Goal: Task Accomplishment & Management: Use online tool/utility

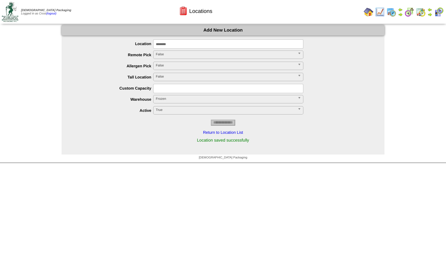
click at [402, 14] on img at bounding box center [400, 14] width 5 height 5
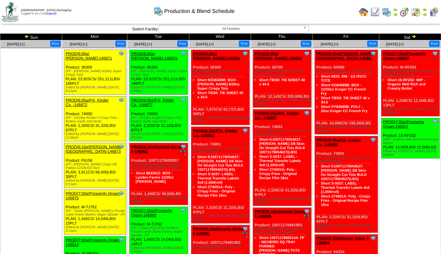
click at [28, 38] on img at bounding box center [26, 36] width 5 height 5
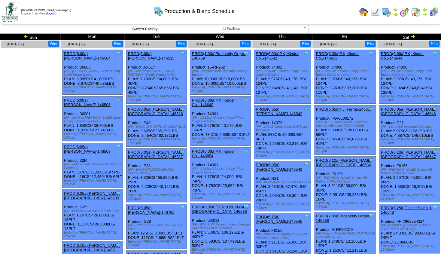
click at [413, 38] on img at bounding box center [412, 36] width 5 height 5
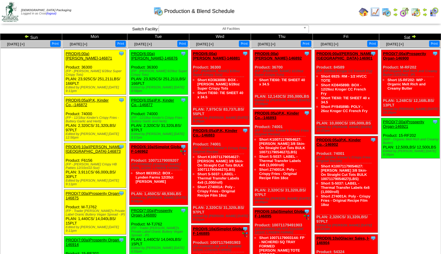
click at [26, 37] on img at bounding box center [26, 36] width 5 height 5
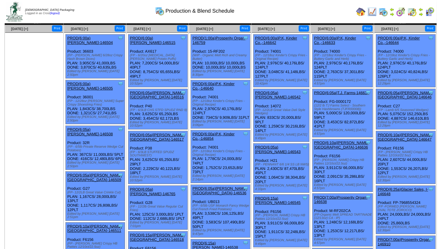
scroll to position [32, 0]
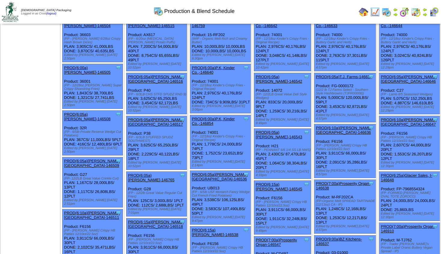
click at [409, 117] on link "PROD(6:10a)[PERSON_NAME][GEOGRAPHIC_DATA]-146647" at bounding box center [409, 121] width 56 height 9
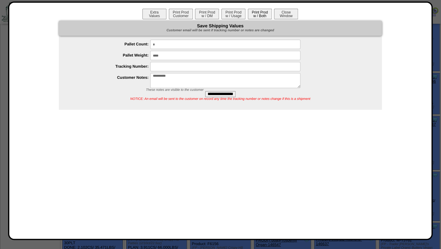
click at [259, 16] on button "Print Prod w / Both" at bounding box center [260, 14] width 24 height 11
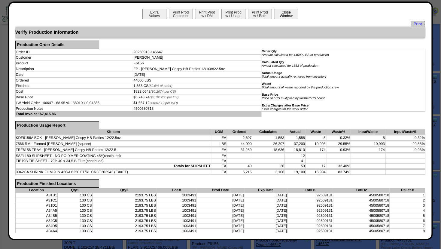
click at [279, 15] on button "Close Window" at bounding box center [286, 14] width 24 height 11
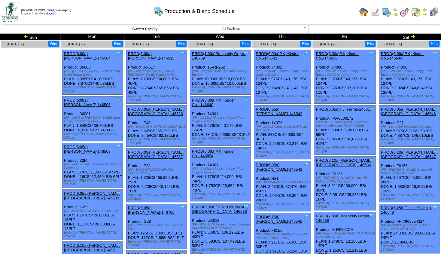
click at [414, 37] on img at bounding box center [412, 36] width 5 height 5
